Goal: Transaction & Acquisition: Purchase product/service

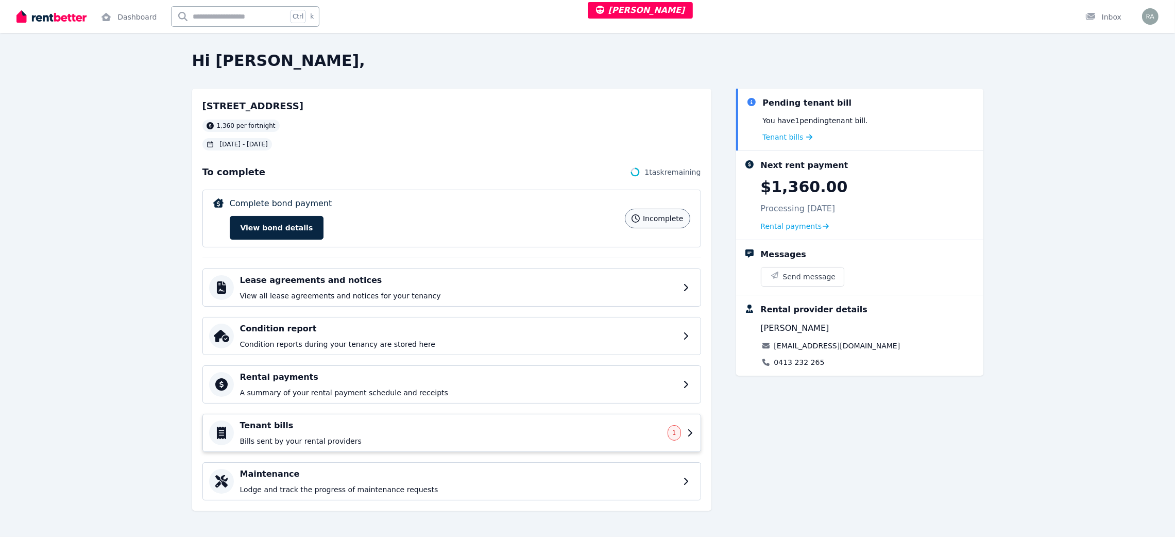
click at [365, 438] on p "Bills sent by your rental providers" at bounding box center [450, 441] width 421 height 10
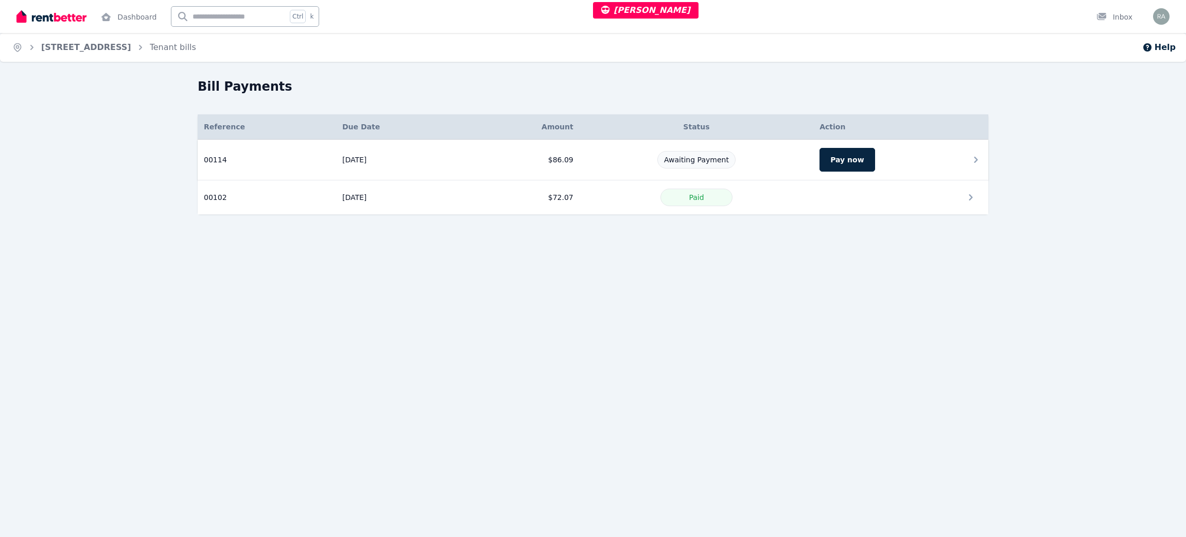
click at [606, 162] on div "Awaiting Payment" at bounding box center [697, 160] width 222 height 18
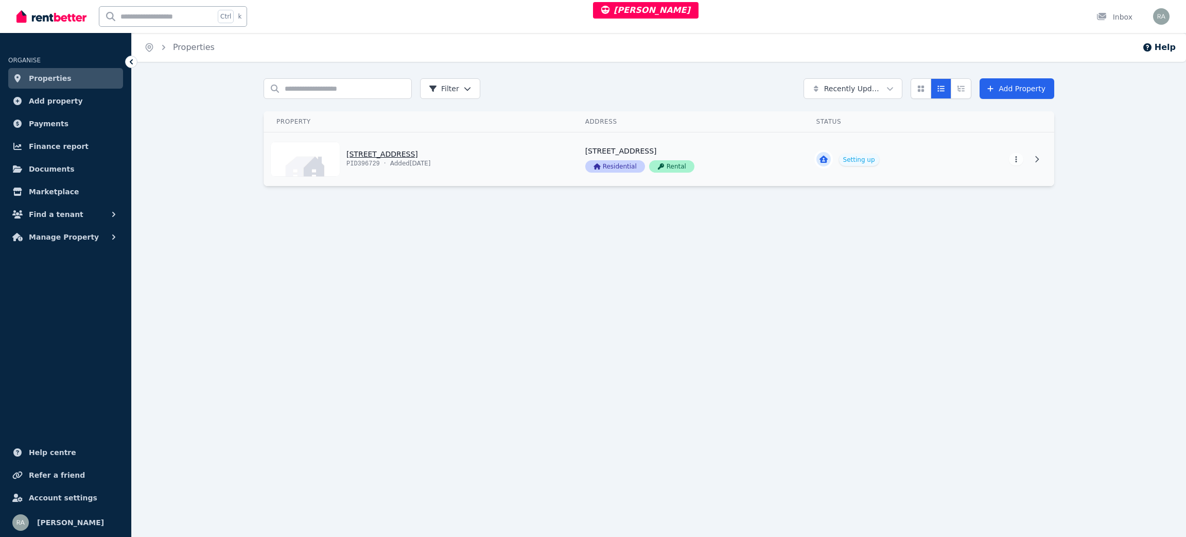
click at [510, 146] on link "View property details" at bounding box center [418, 159] width 309 height 54
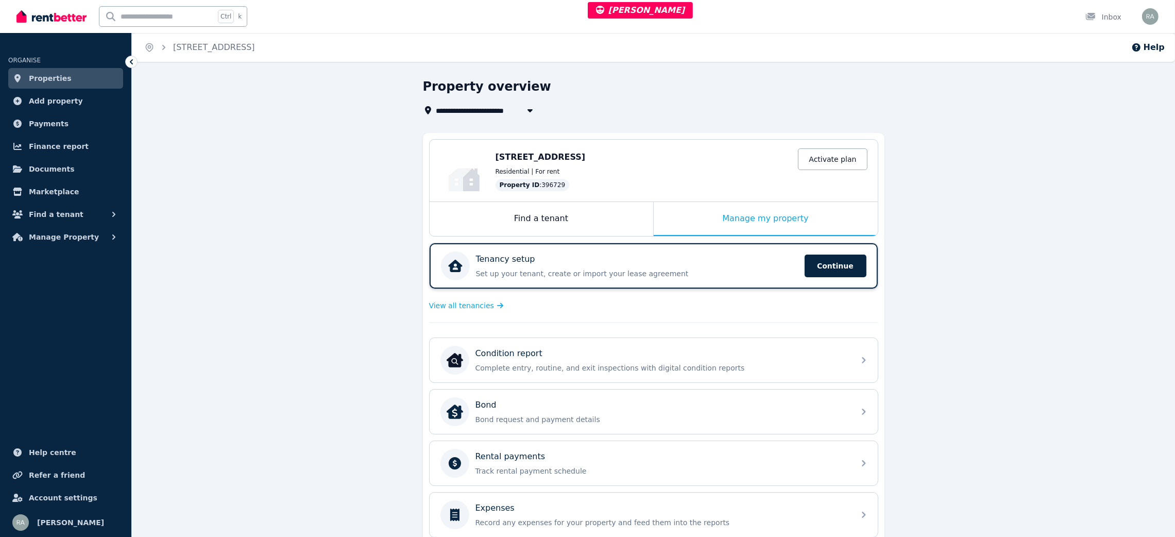
click at [625, 270] on p "Set up your tenant, create or import your lease agreement" at bounding box center [637, 273] width 322 height 10
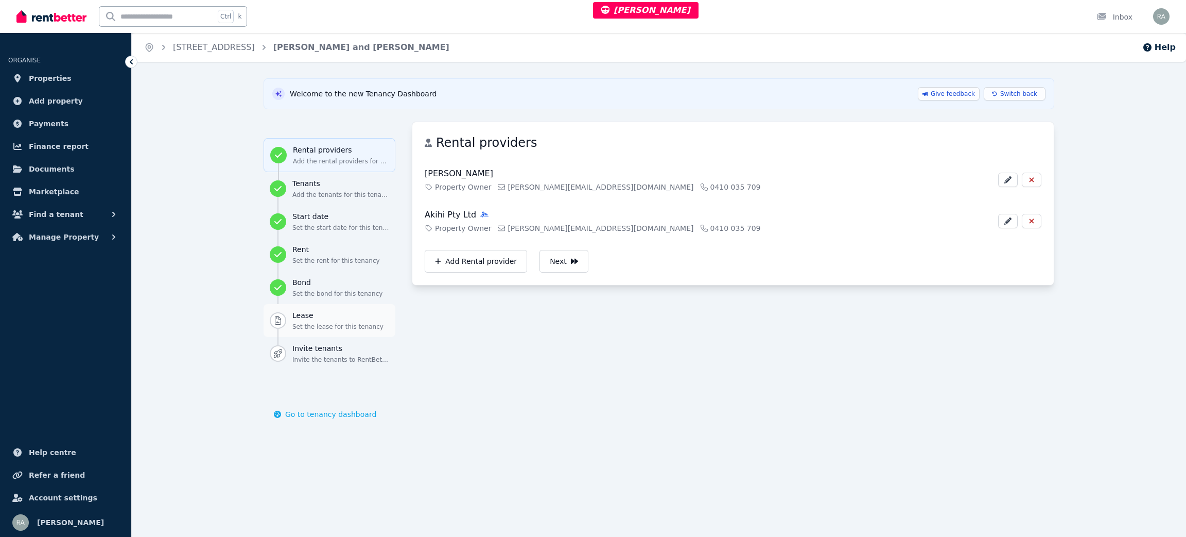
click at [323, 321] on div "Lease Set the lease for this tenancy" at bounding box center [340, 320] width 97 height 21
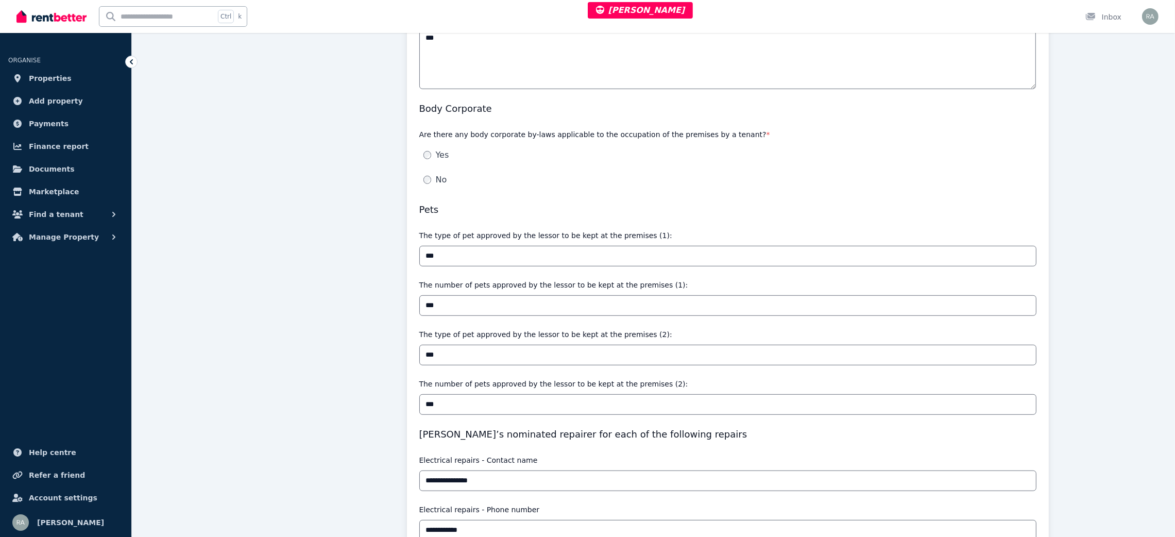
scroll to position [845, 0]
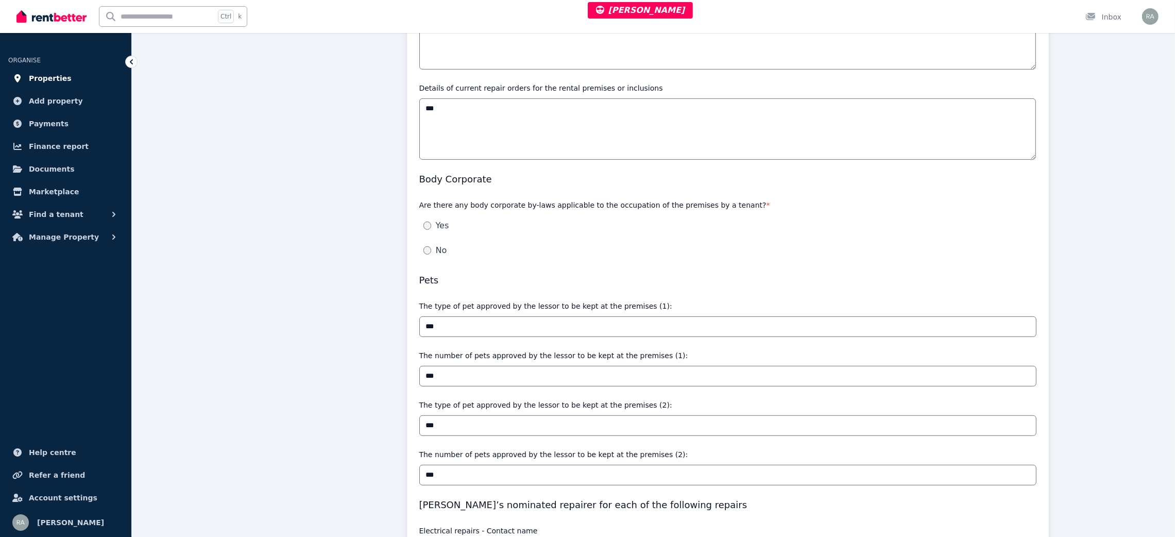
click at [73, 87] on link "Properties" at bounding box center [65, 78] width 115 height 21
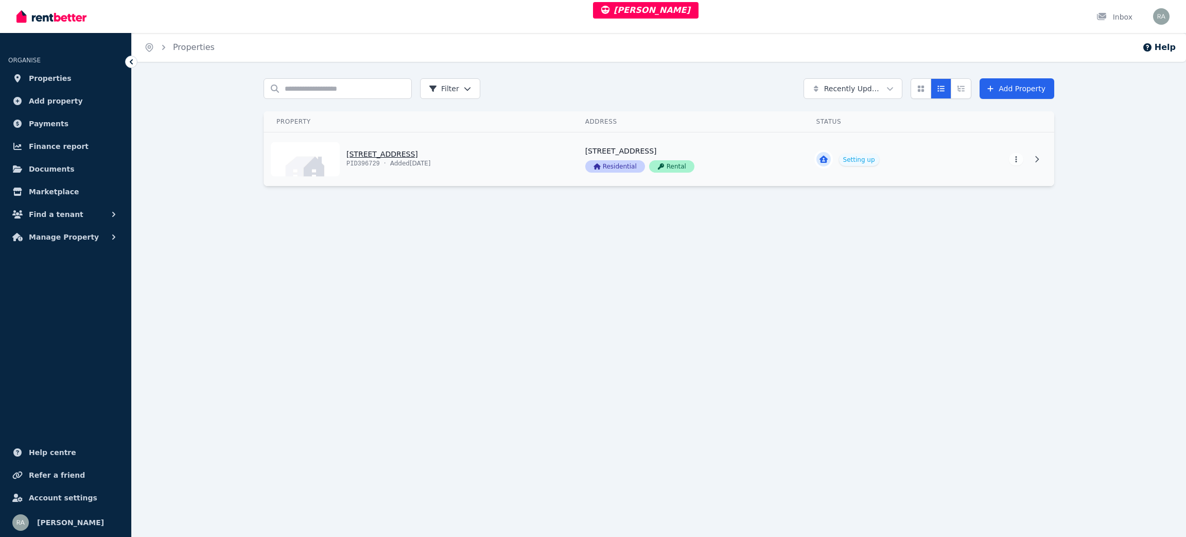
click at [502, 168] on link "View property details" at bounding box center [418, 159] width 309 height 54
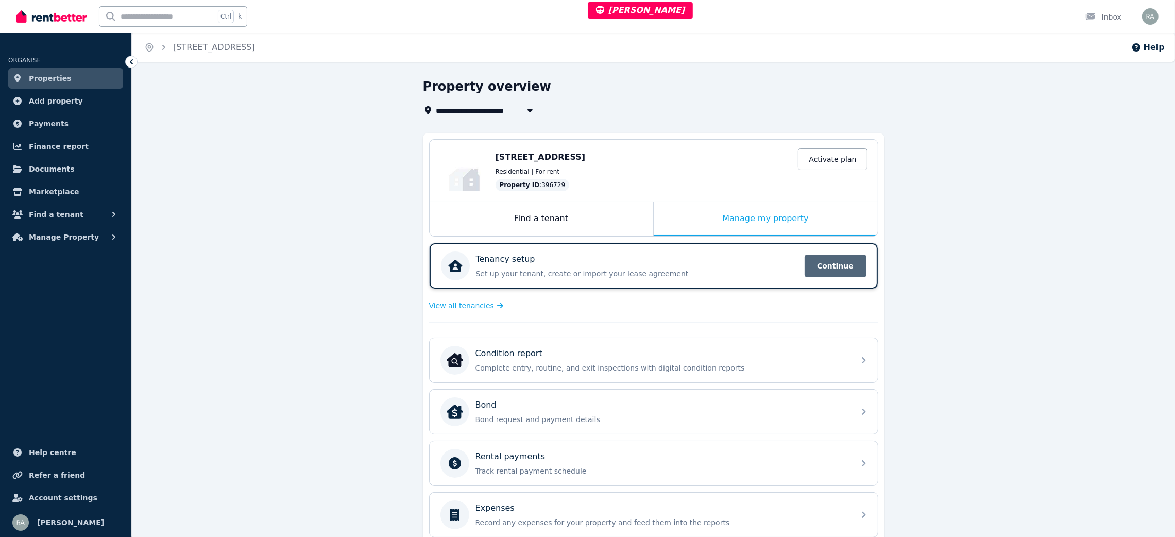
click at [828, 264] on span "Continue" at bounding box center [835, 265] width 62 height 23
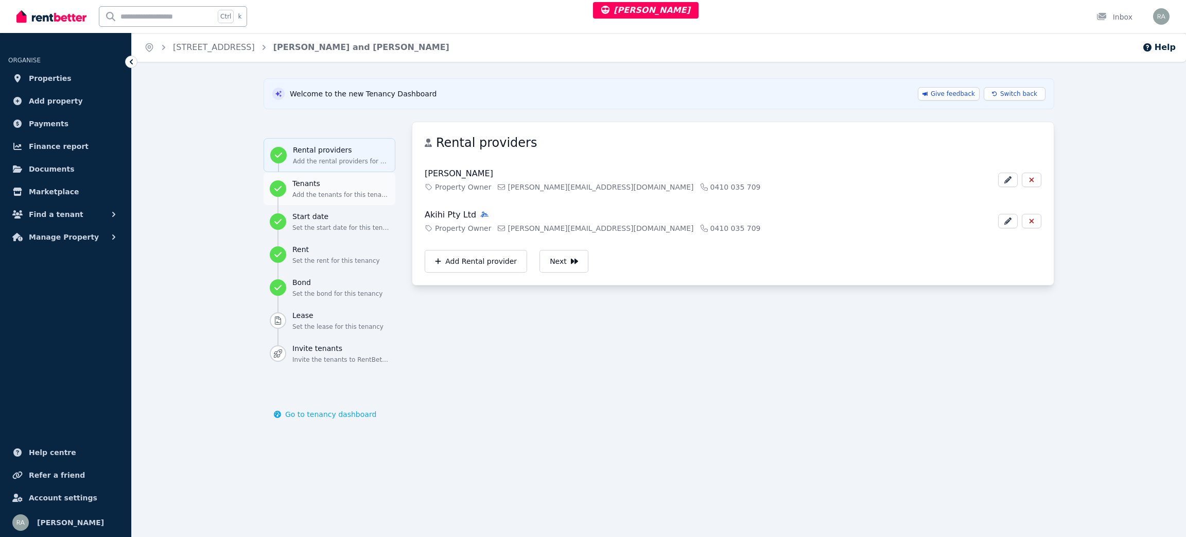
click at [325, 178] on button "Tenants Add the tenants for this tenancy" at bounding box center [330, 188] width 132 height 33
click at [331, 220] on h3 "Start date" at bounding box center [340, 216] width 97 height 10
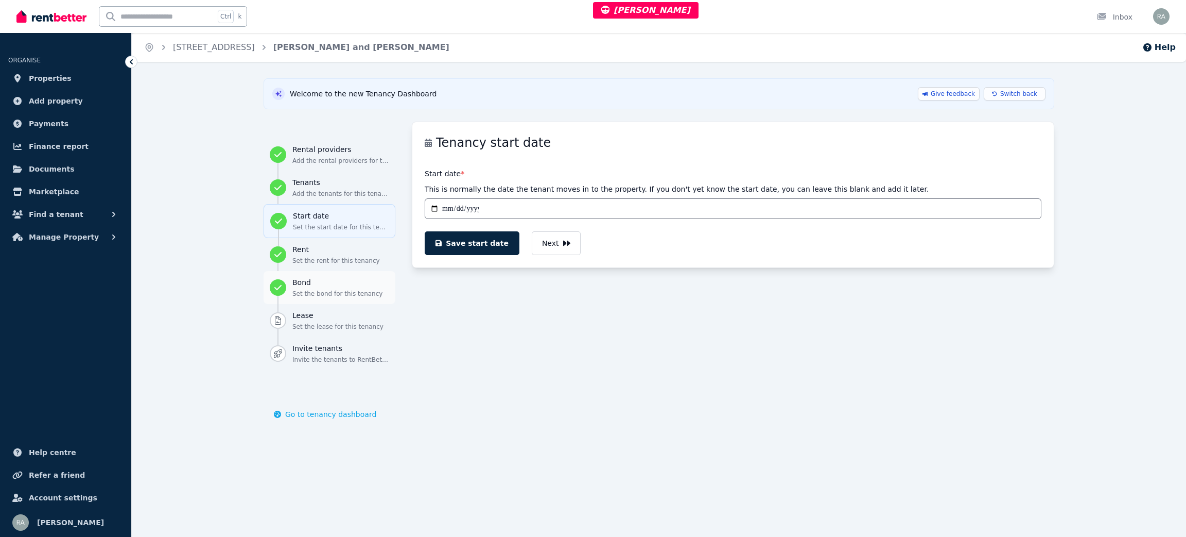
click at [318, 290] on p "Set the bond for this tenancy" at bounding box center [340, 293] width 97 height 8
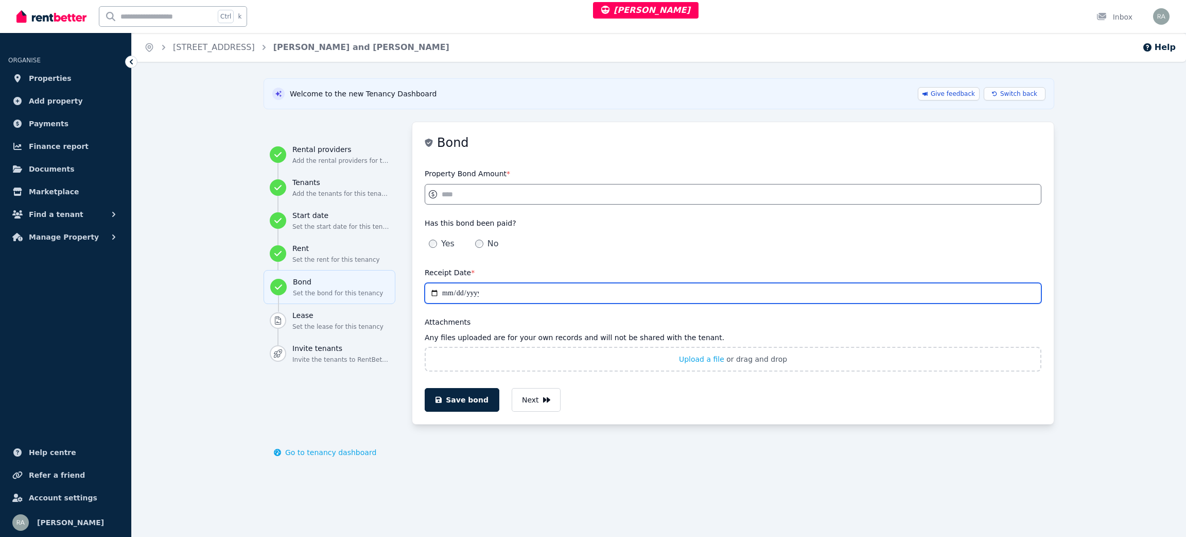
click at [433, 290] on input "**********" at bounding box center [733, 293] width 617 height 21
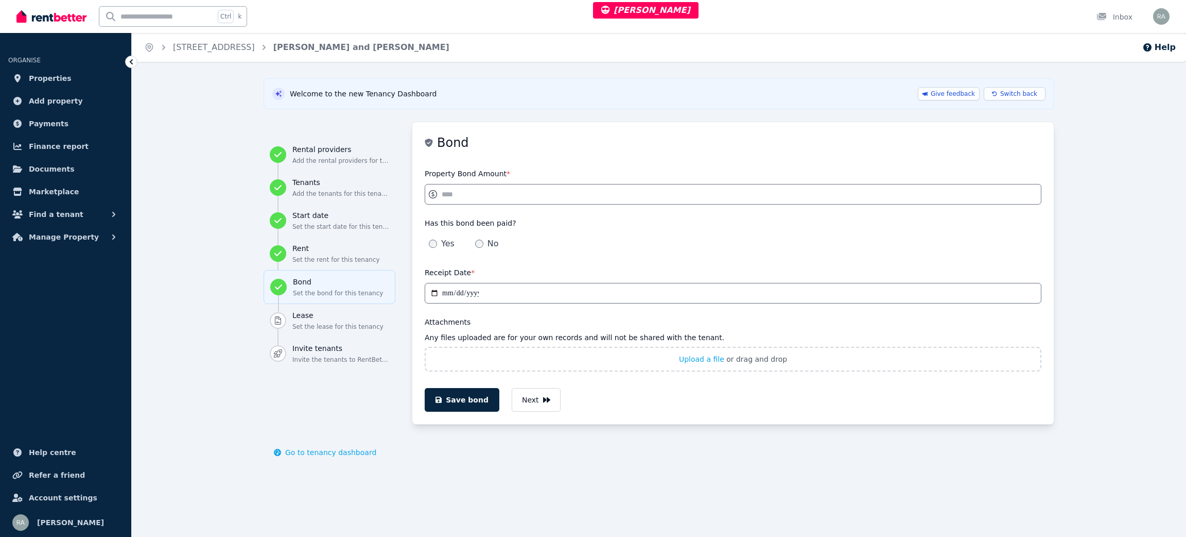
click at [611, 240] on div "Yes No" at bounding box center [733, 243] width 617 height 21
drag, startPoint x: 423, startPoint y: 275, endPoint x: 478, endPoint y: 274, distance: 55.1
click at [478, 274] on div "**********" at bounding box center [733, 284] width 642 height 37
copy label "Receipt Date *"
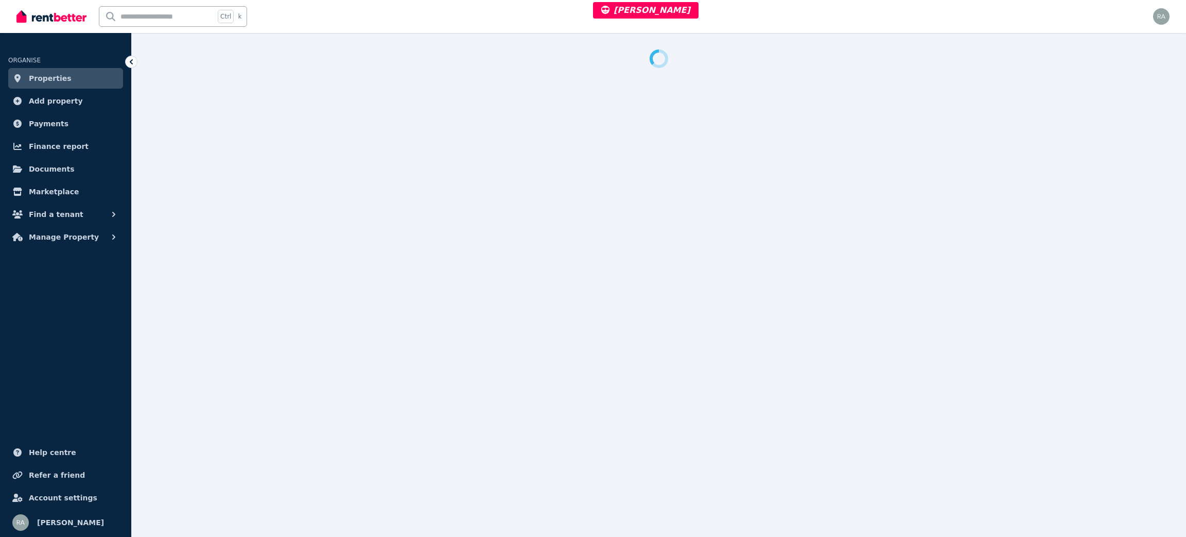
select select "**"
select select "**********"
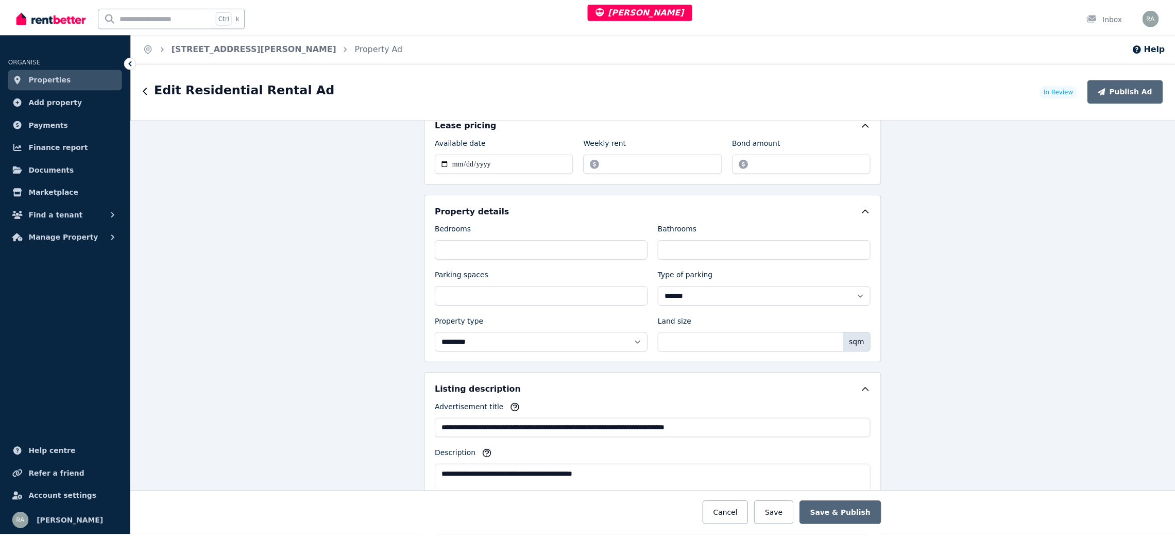
scroll to position [618, 0]
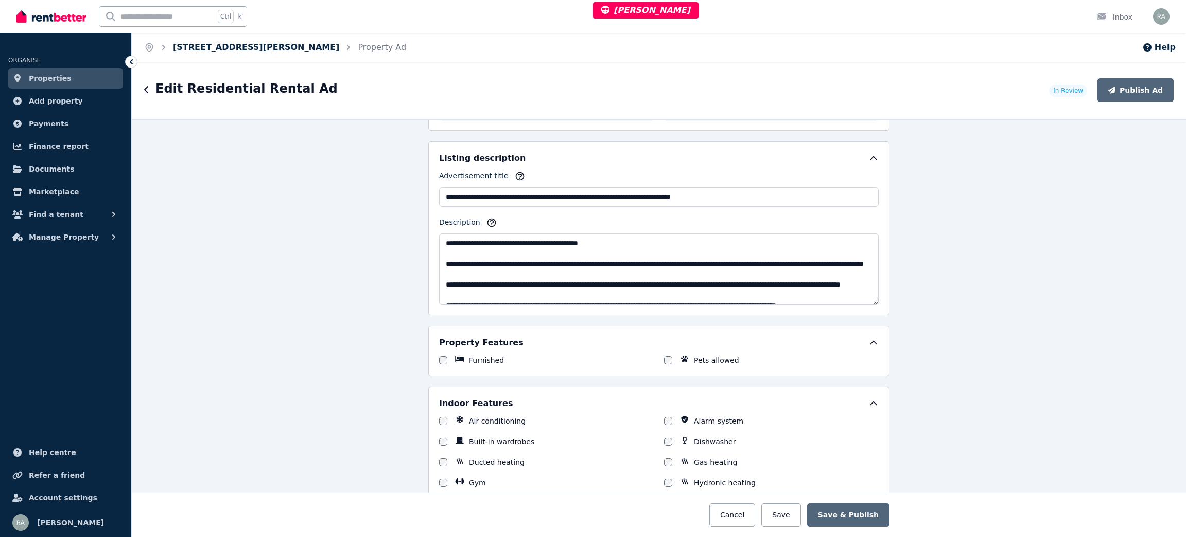
click at [231, 45] on link "317/2 - 6 Pilla Ave, New Port" at bounding box center [256, 47] width 166 height 10
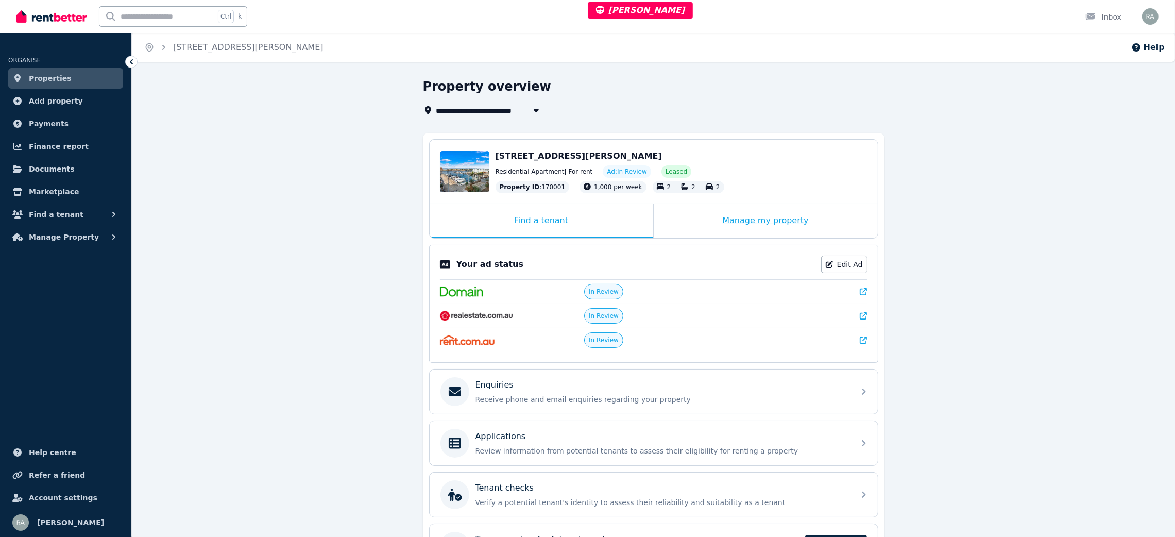
click at [687, 216] on div "Manage my property" at bounding box center [765, 221] width 224 height 34
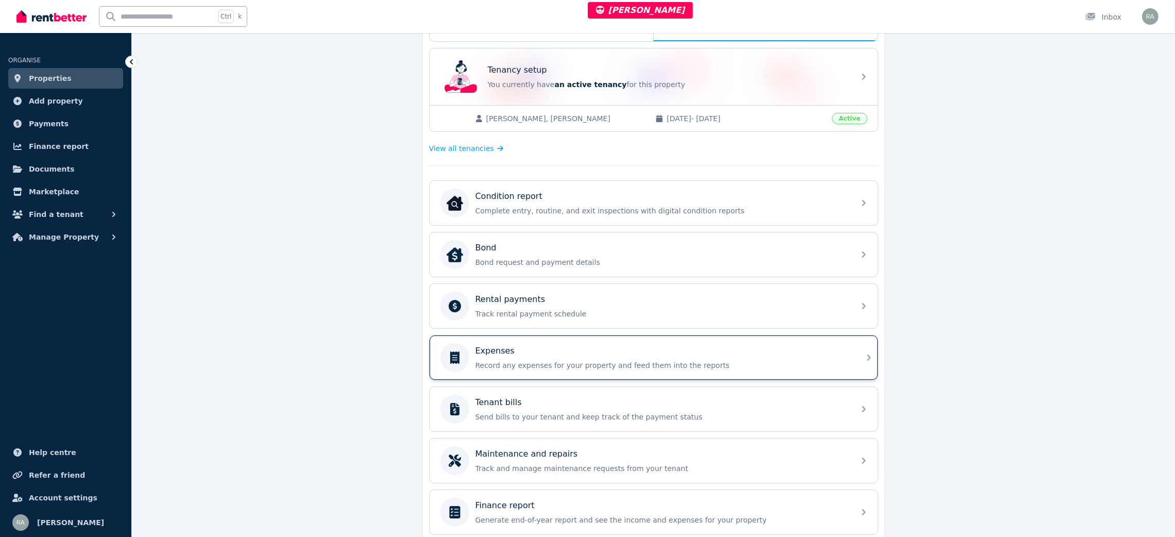
scroll to position [242, 0]
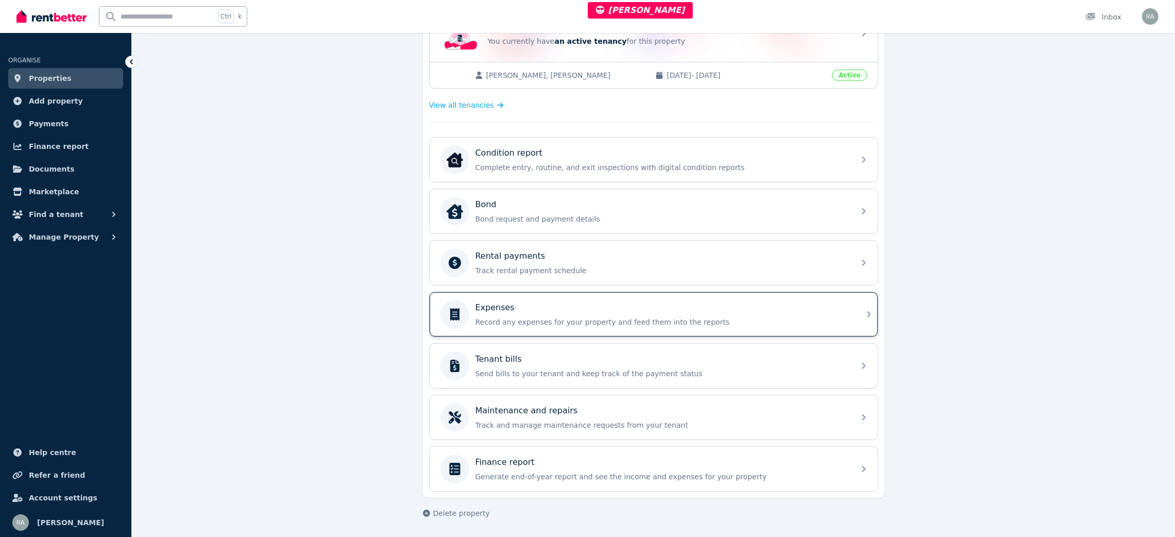
click at [549, 306] on div "Expenses" at bounding box center [661, 307] width 373 height 12
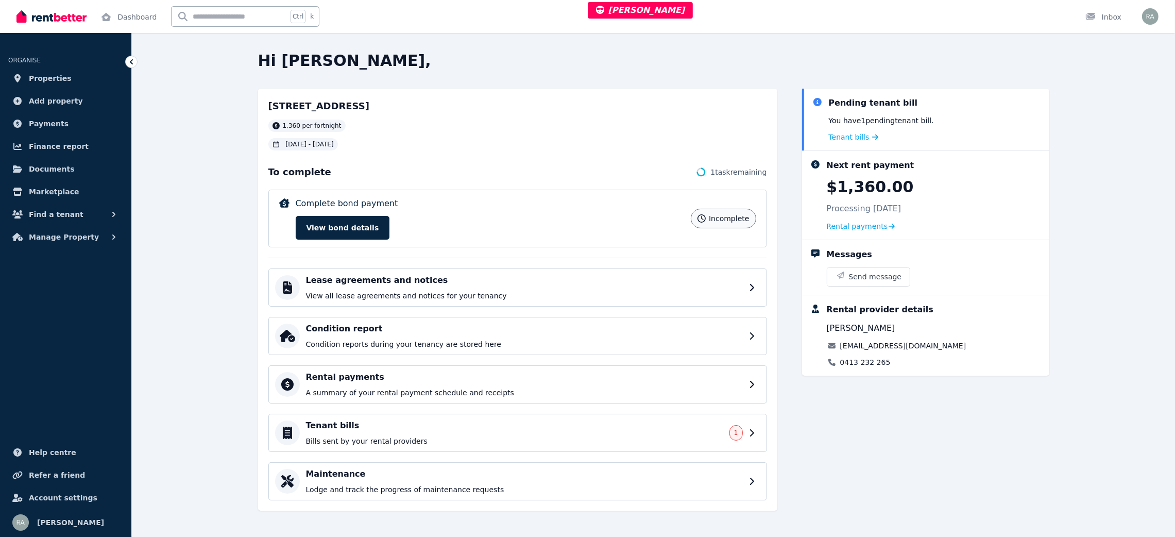
click at [854, 144] on div "Pending tenant bill You have 1 pending tenant bill . Tenant bills" at bounding box center [925, 120] width 247 height 62
click at [857, 141] on span "Tenant bills" at bounding box center [849, 137] width 41 height 10
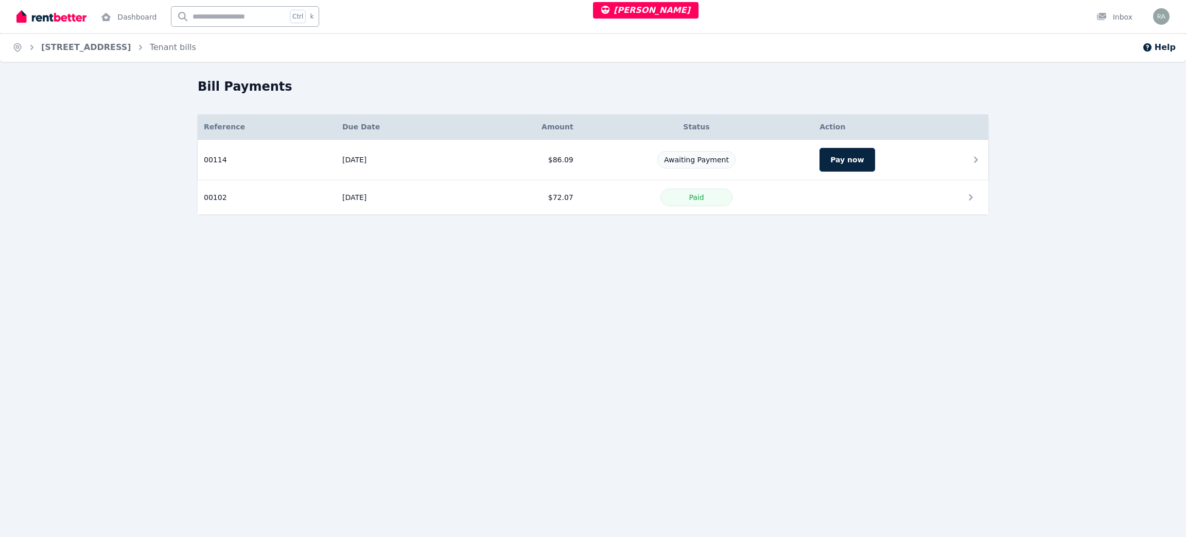
click at [908, 166] on td "Pay now" at bounding box center [901, 160] width 175 height 41
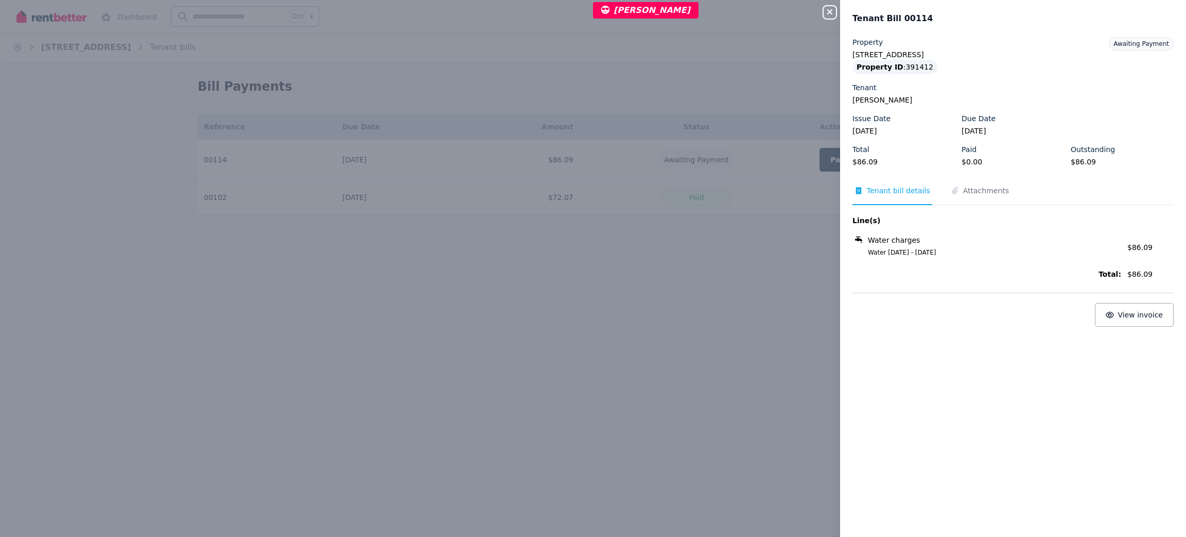
click at [835, 11] on icon "button" at bounding box center [830, 12] width 12 height 8
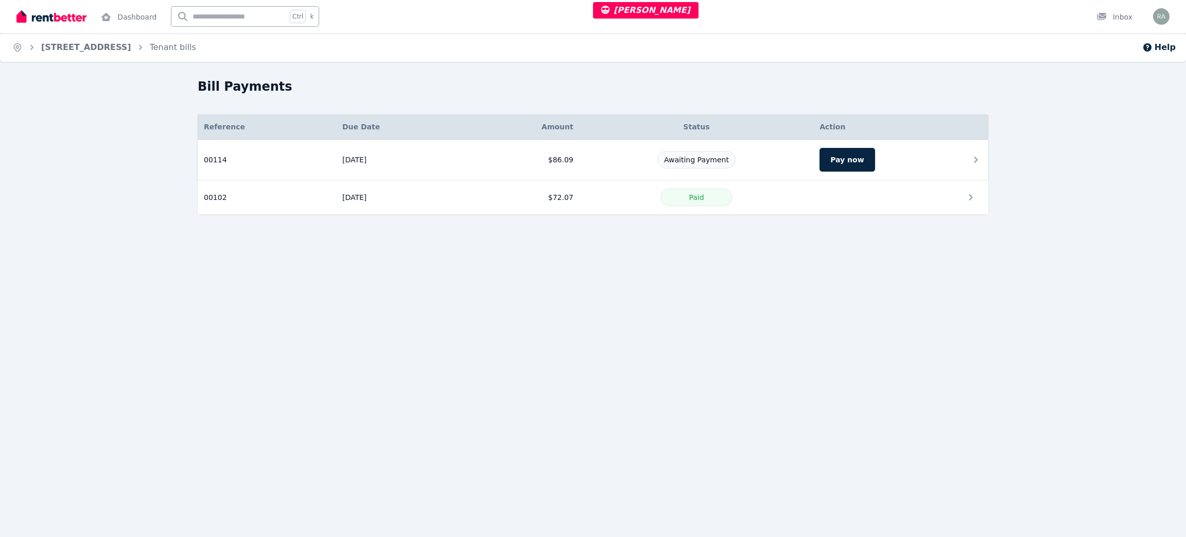
click at [917, 165] on td "Pay now" at bounding box center [901, 160] width 175 height 41
